Goal: Information Seeking & Learning: Learn about a topic

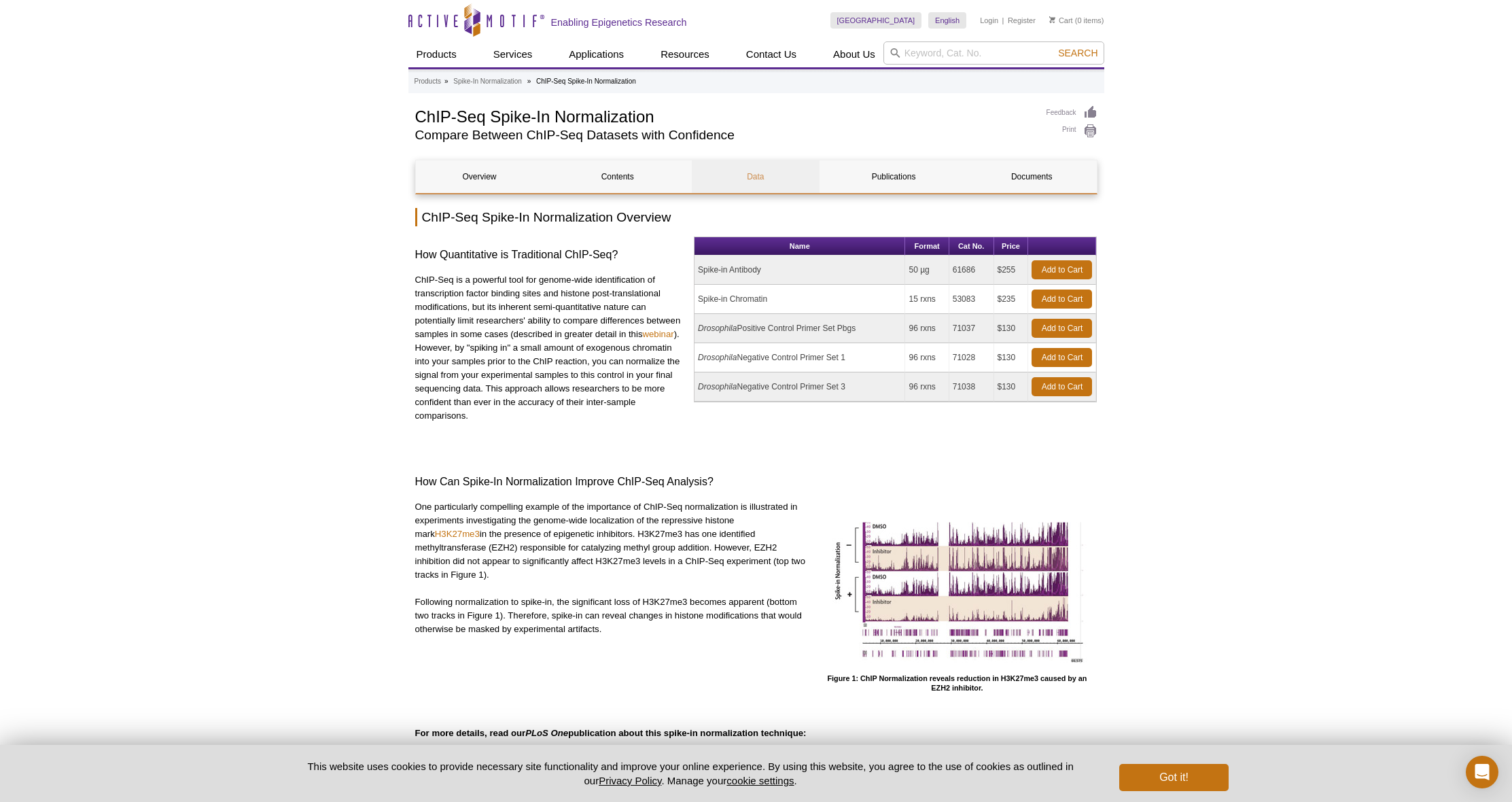
click at [746, 176] on link "Data" at bounding box center [756, 176] width 128 height 33
click at [961, 296] on td "53083" at bounding box center [971, 299] width 45 height 29
click at [615, 186] on link "Contents" at bounding box center [617, 176] width 128 height 33
click at [990, 54] on input "search" at bounding box center [993, 53] width 221 height 23
type input "53083"
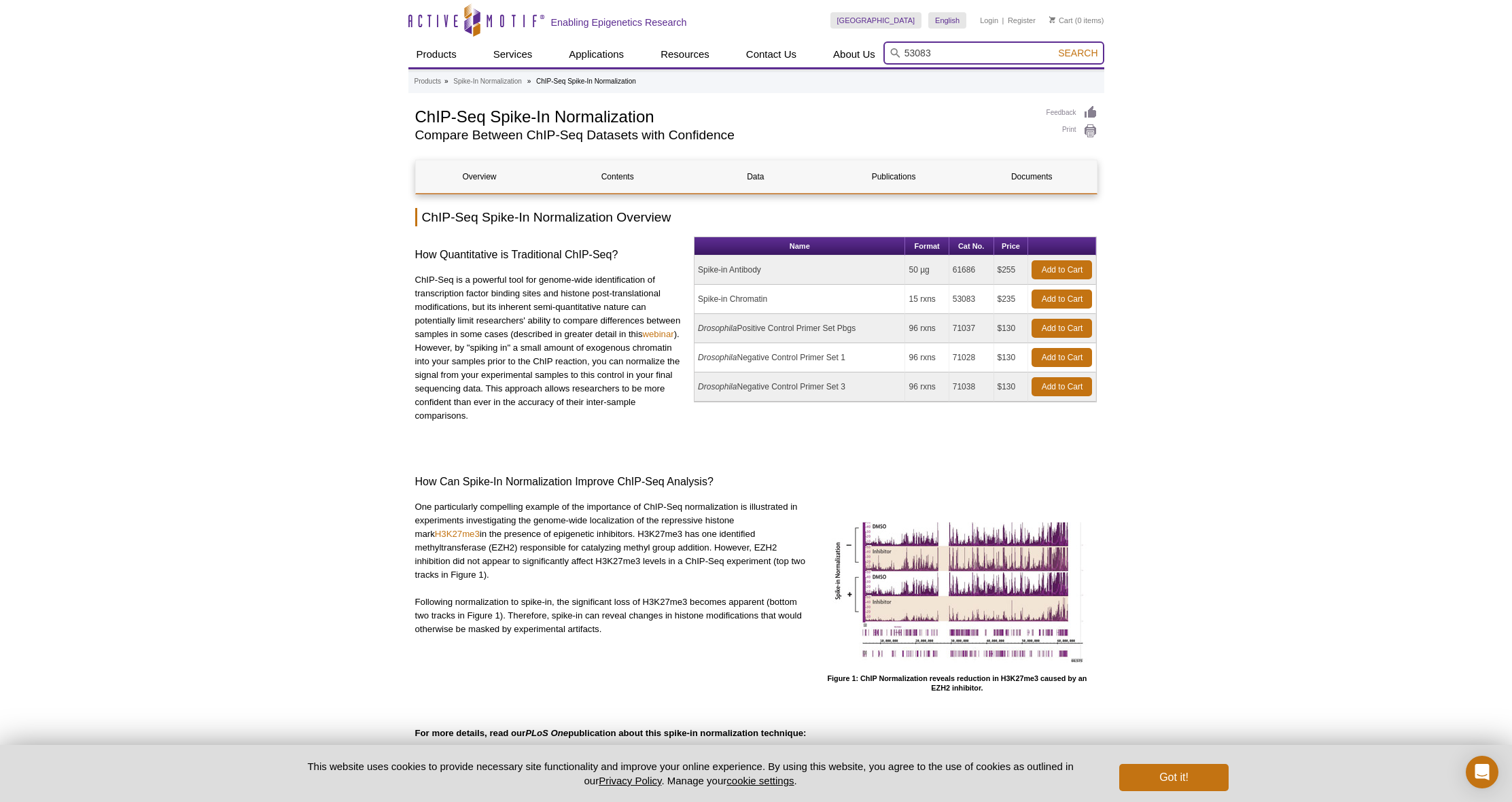
click at [1078, 53] on button "Search" at bounding box center [1078, 53] width 48 height 12
click at [491, 175] on link "Overview" at bounding box center [479, 176] width 128 height 33
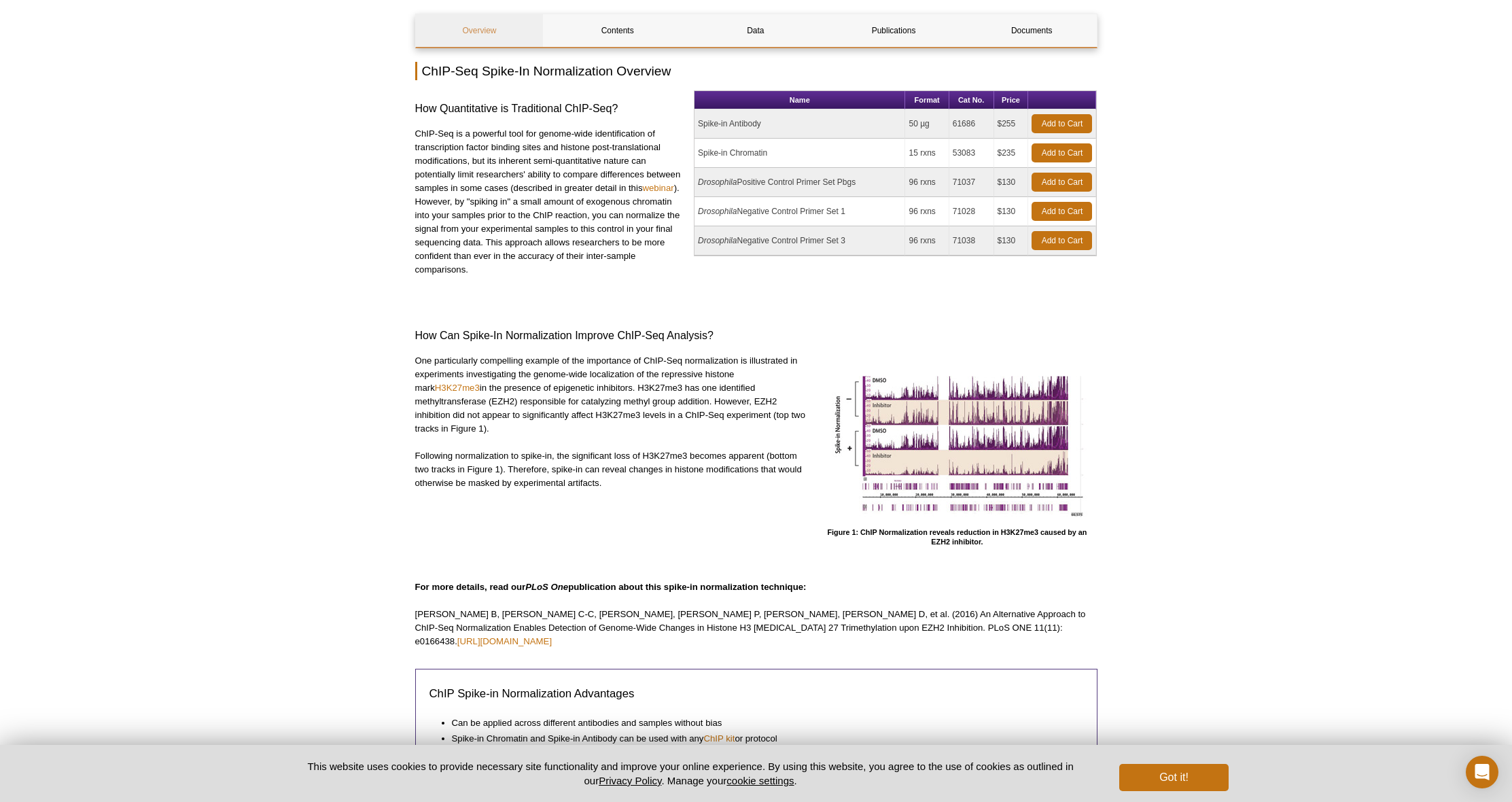
scroll to position [130, 0]
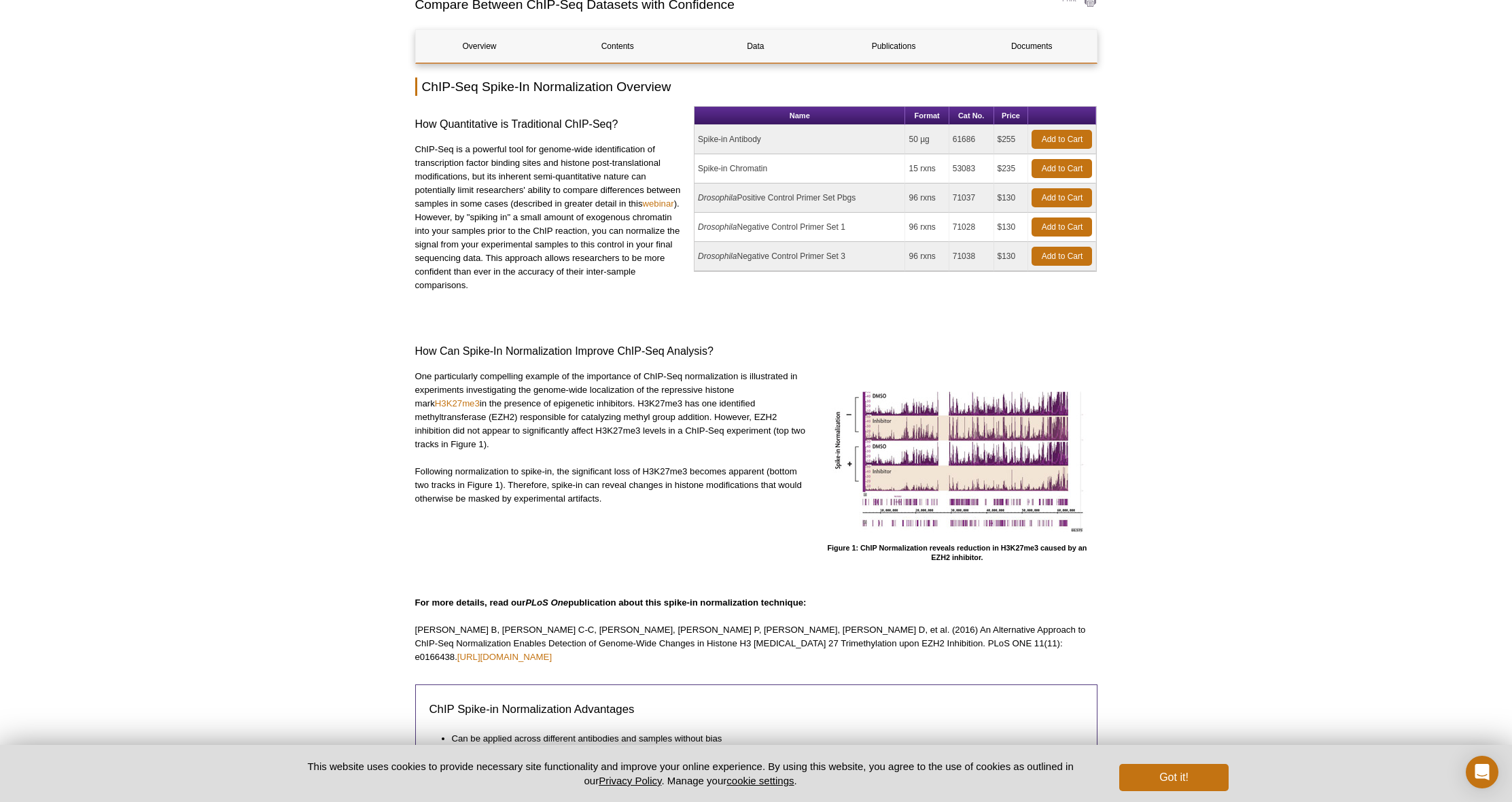
click at [741, 203] on td "Drosophila Positive Control Primer Set Pbgs" at bounding box center [800, 198] width 211 height 29
click at [741, 164] on td "Spike-in Chromatin" at bounding box center [800, 168] width 211 height 29
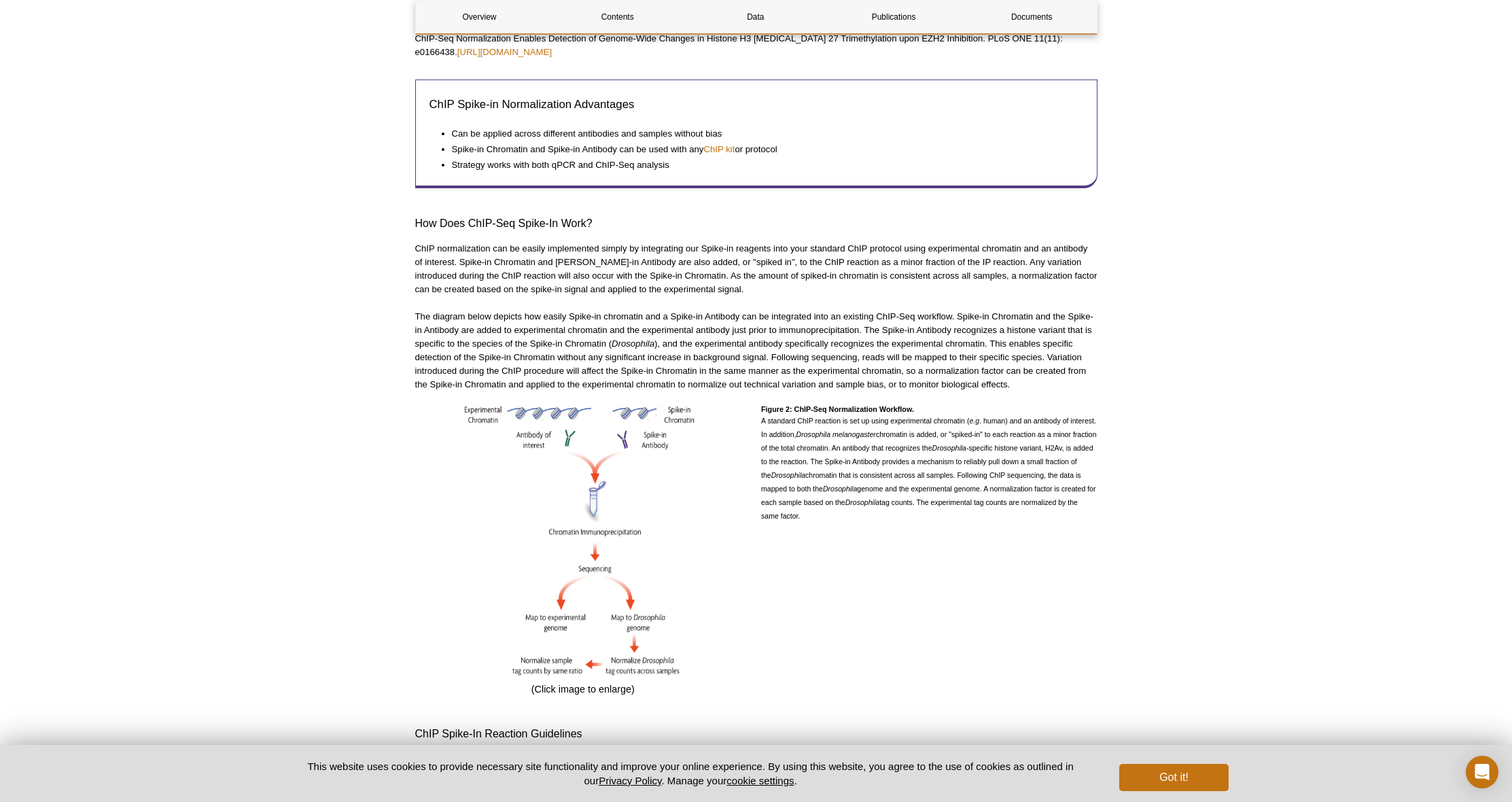
scroll to position [0, 0]
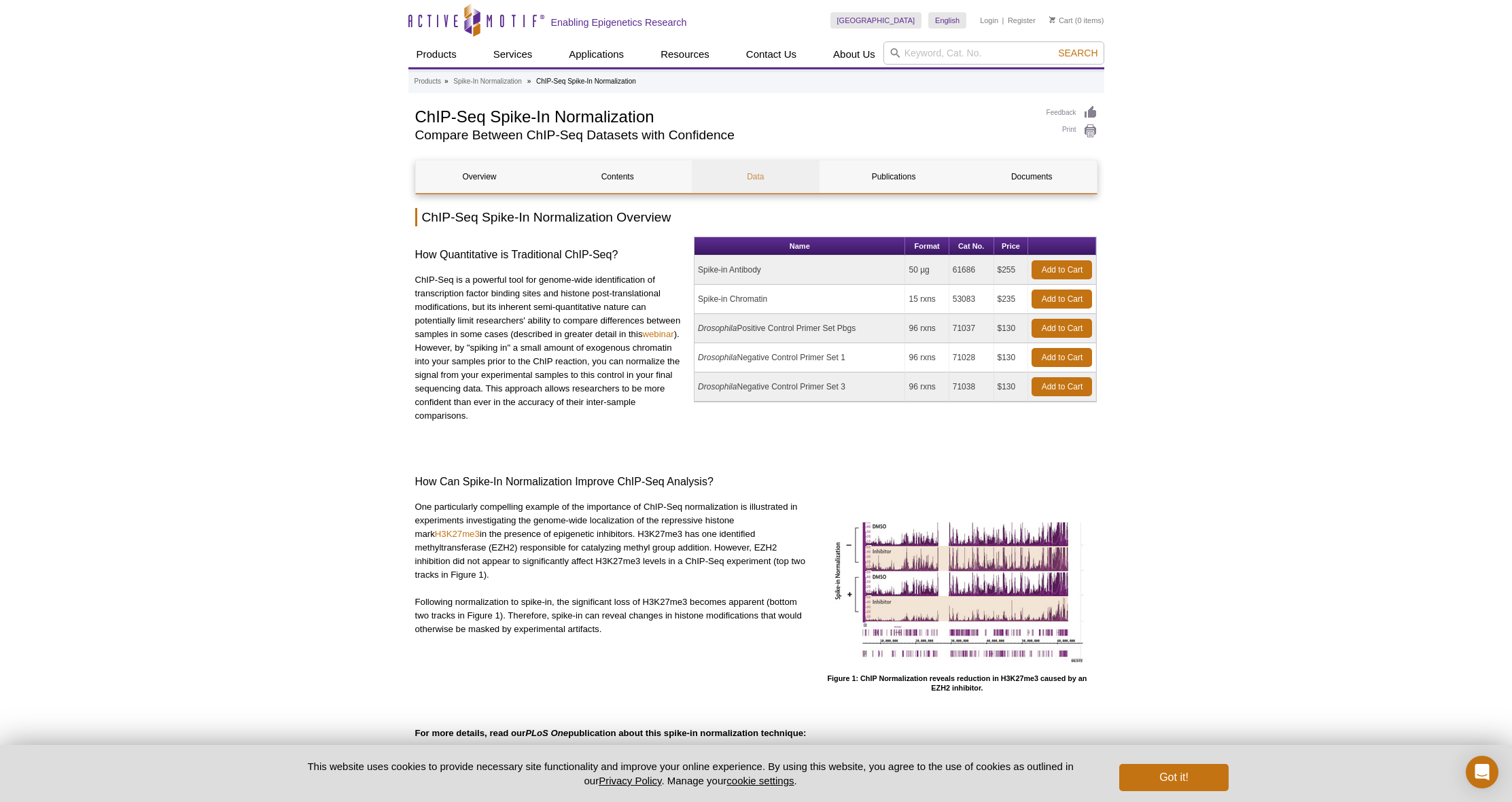
click at [768, 182] on link "Data" at bounding box center [756, 176] width 128 height 33
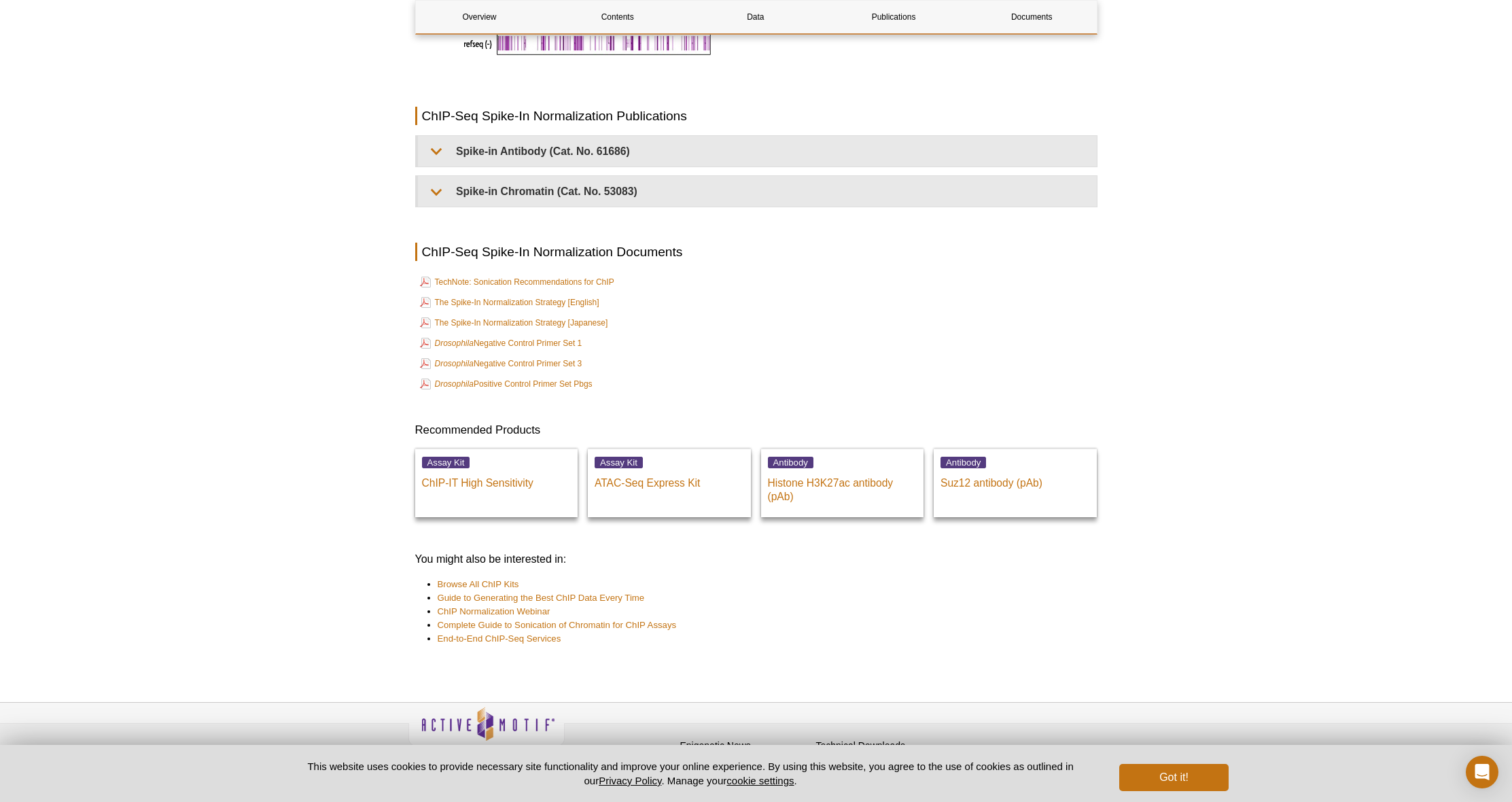
scroll to position [2880, 0]
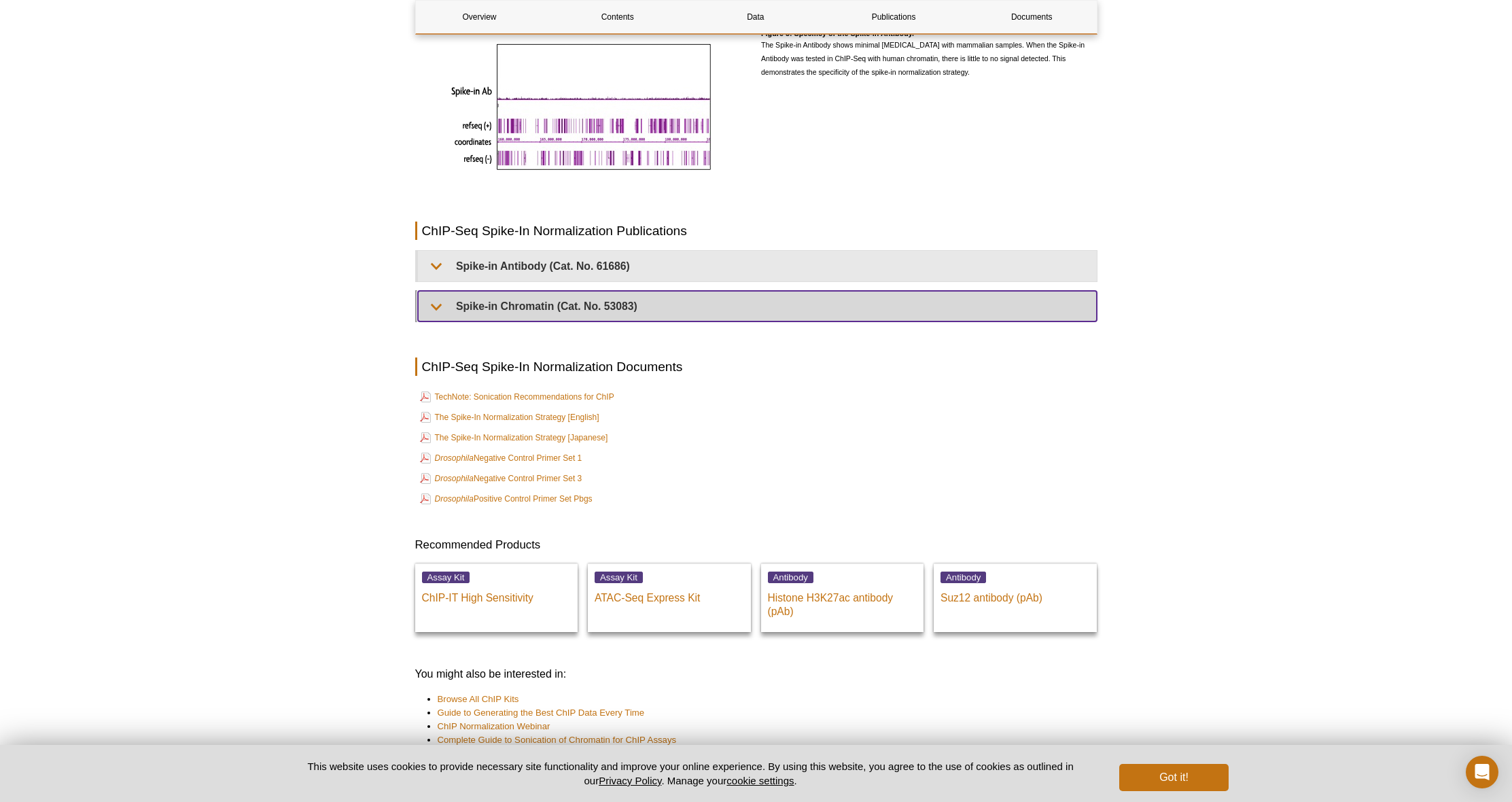
click at [574, 291] on summary "Spike-in Chromatin (Cat. No. 53083)" at bounding box center [757, 306] width 678 height 31
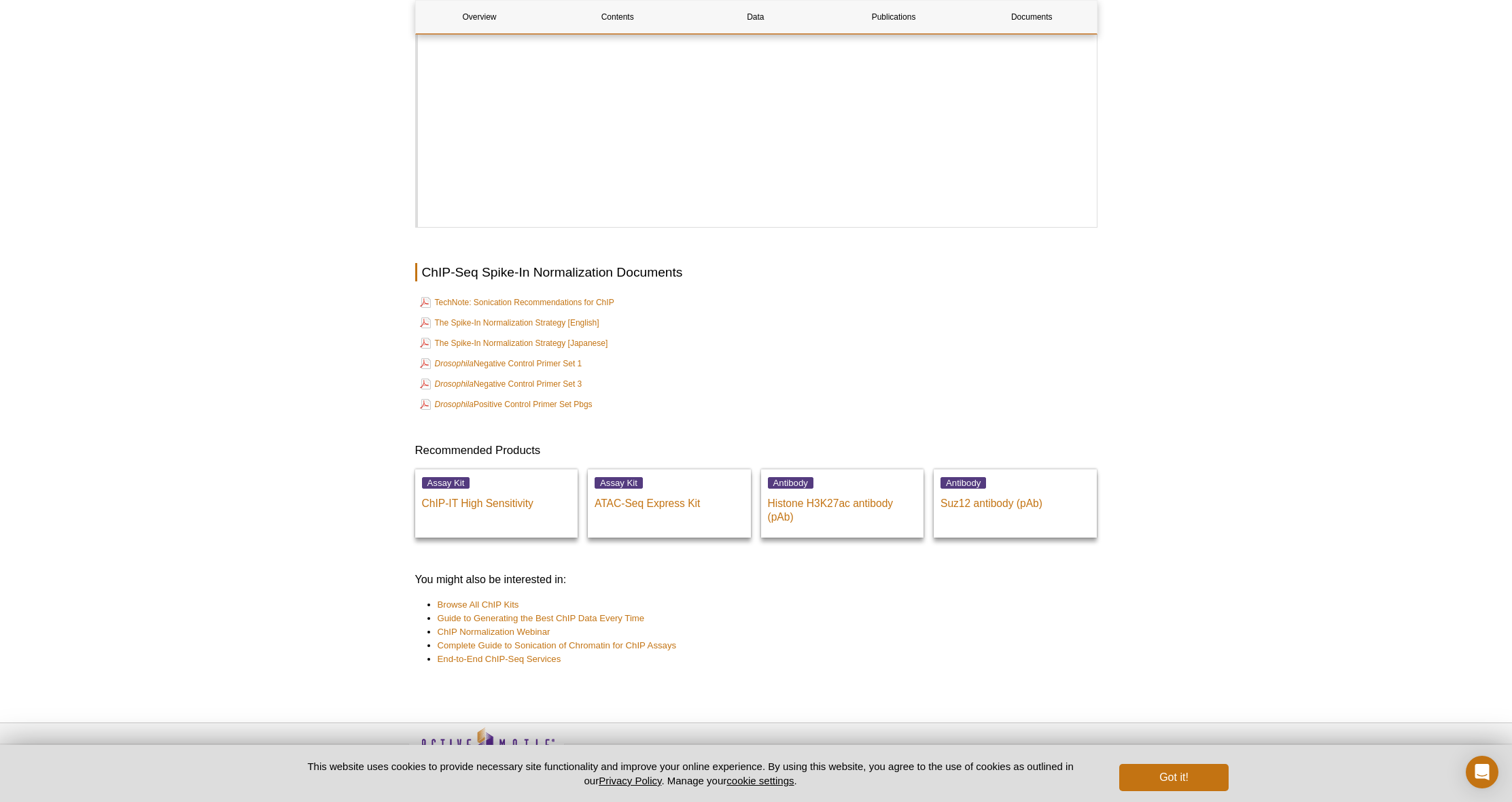
scroll to position [3612, 0]
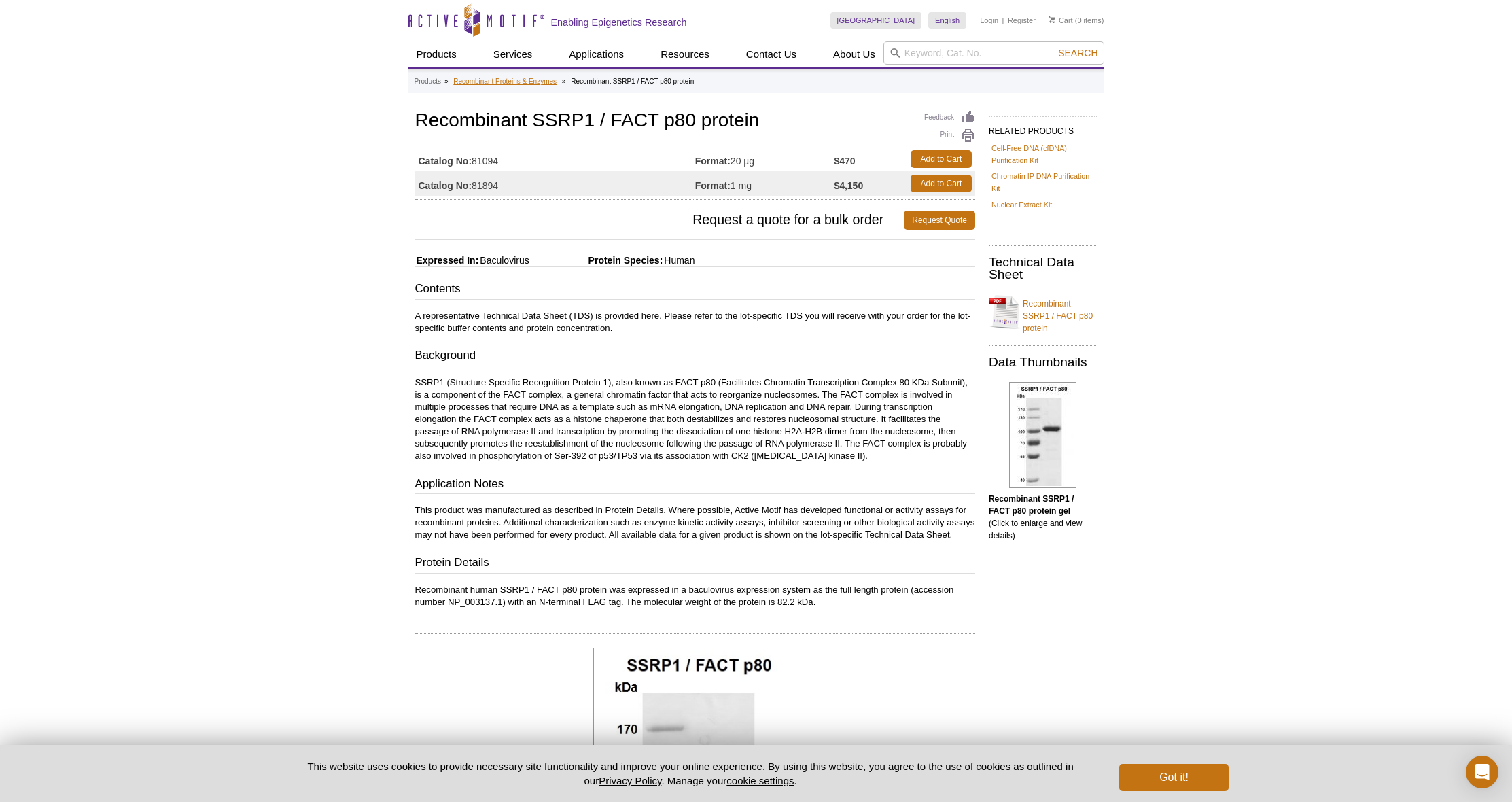
click at [523, 79] on link "Recombinant Proteins & Enzymes" at bounding box center [505, 82] width 104 height 12
